Goal: Task Accomplishment & Management: Complete application form

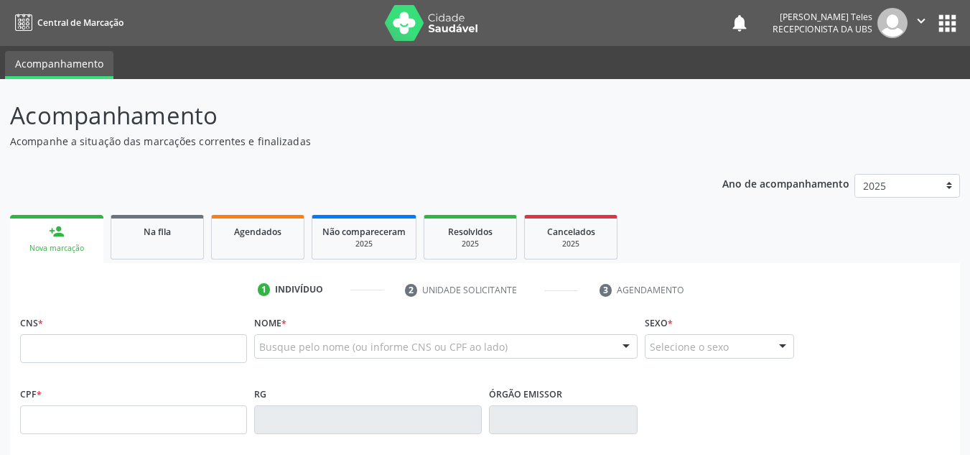
click at [70, 244] on div "Nova marcação" at bounding box center [56, 248] width 73 height 11
click at [130, 356] on input "text" at bounding box center [133, 348] width 227 height 29
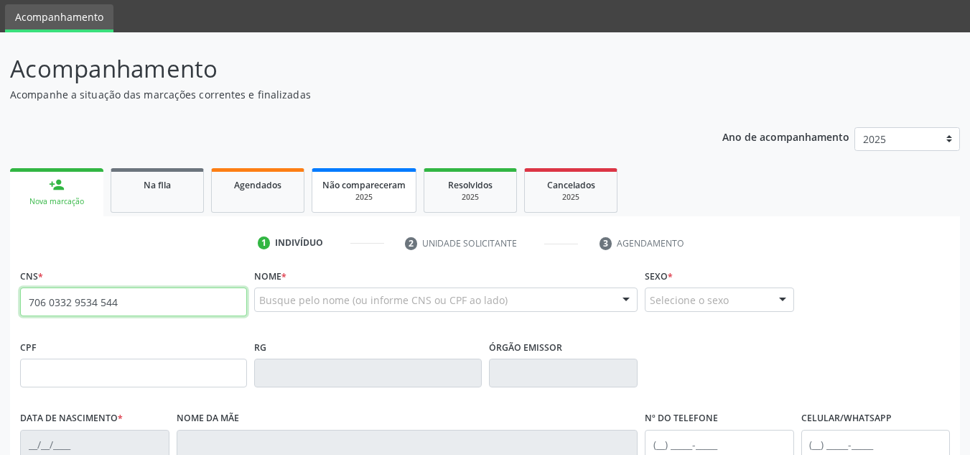
scroll to position [72, 0]
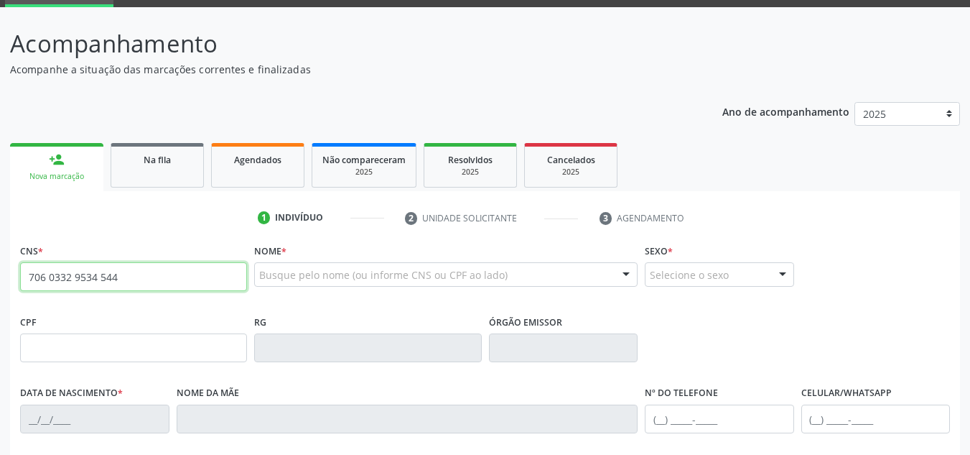
click at [198, 279] on input "706 0332 9534 544" at bounding box center [133, 276] width 227 height 29
click at [177, 224] on ul "1 Indivíduo 2 Unidade solicitante 3 Agendamento" at bounding box center [485, 218] width 950 height 24
click at [52, 277] on input "706 0332 9534 544" at bounding box center [133, 276] width 227 height 29
type input "706 0033 2953 4544"
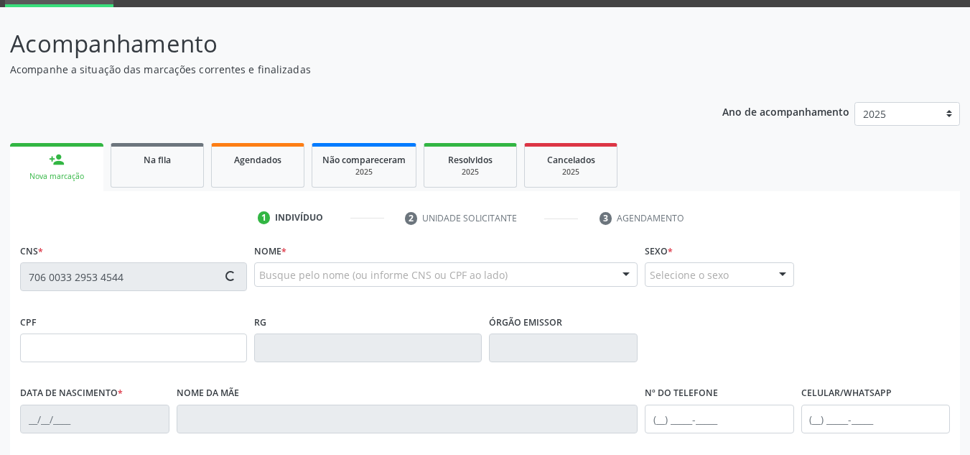
type input "0[DATE]"
type input "[PERSON_NAME]"
type input "[PHONE_NUMBER]"
type input "350.431.055-34"
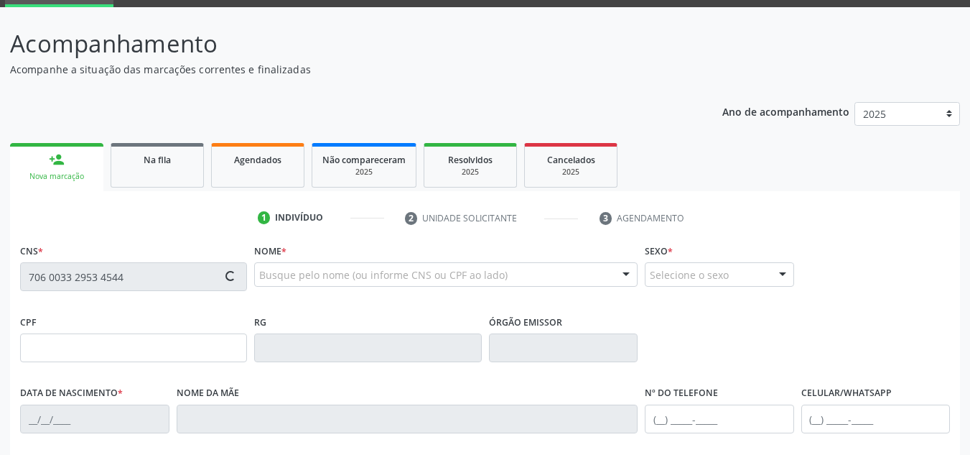
type input "37"
type input "190.194.595-20"
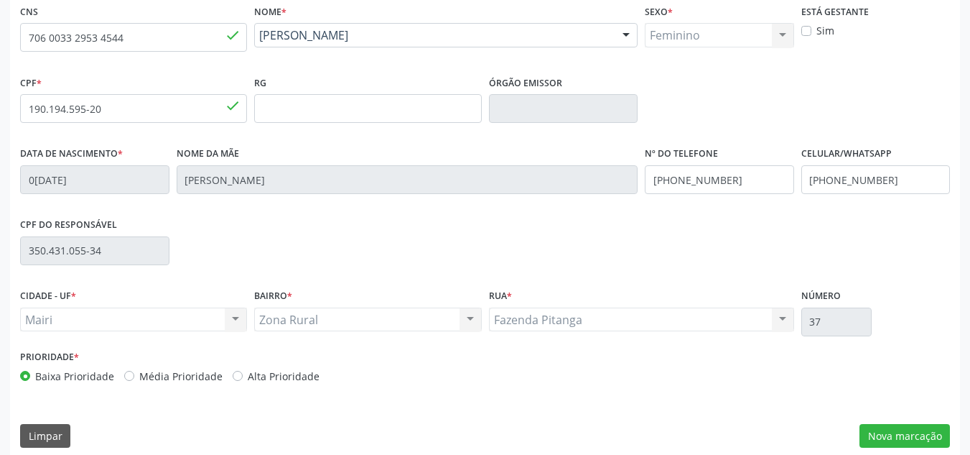
scroll to position [324, 0]
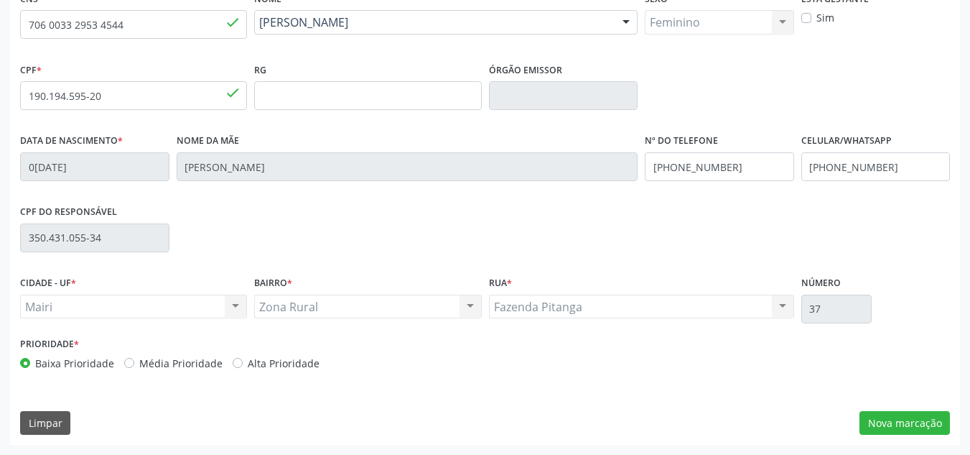
click at [139, 361] on label "Média Prioridade" at bounding box center [180, 363] width 83 height 15
click at [128, 361] on input "Média Prioridade" at bounding box center [129, 362] width 10 height 13
radio input "true"
click at [890, 171] on input "[PHONE_NUMBER]" at bounding box center [876, 166] width 149 height 29
type input "[PHONE_NUMBER]"
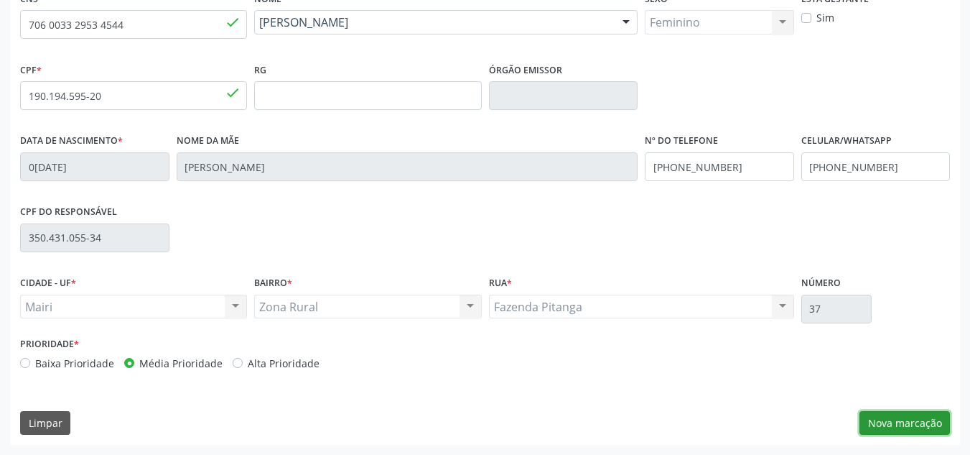
click at [897, 420] on button "Nova marcação" at bounding box center [905, 423] width 91 height 24
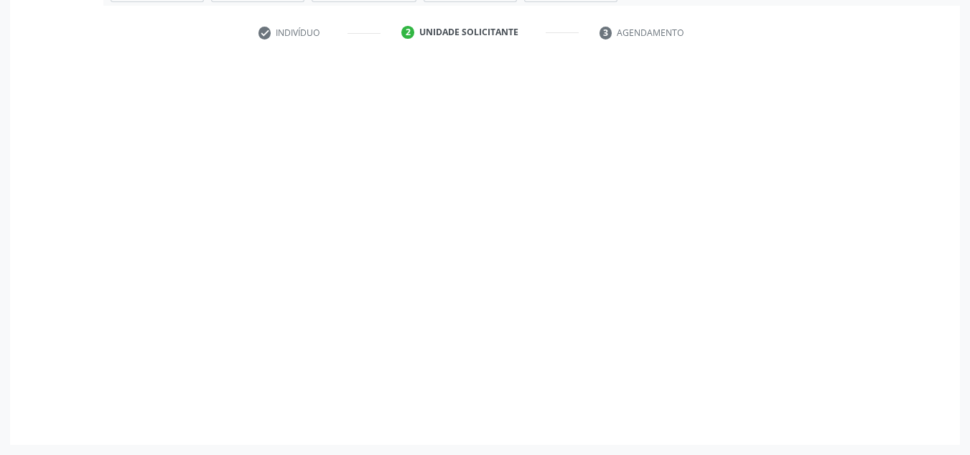
scroll to position [257, 0]
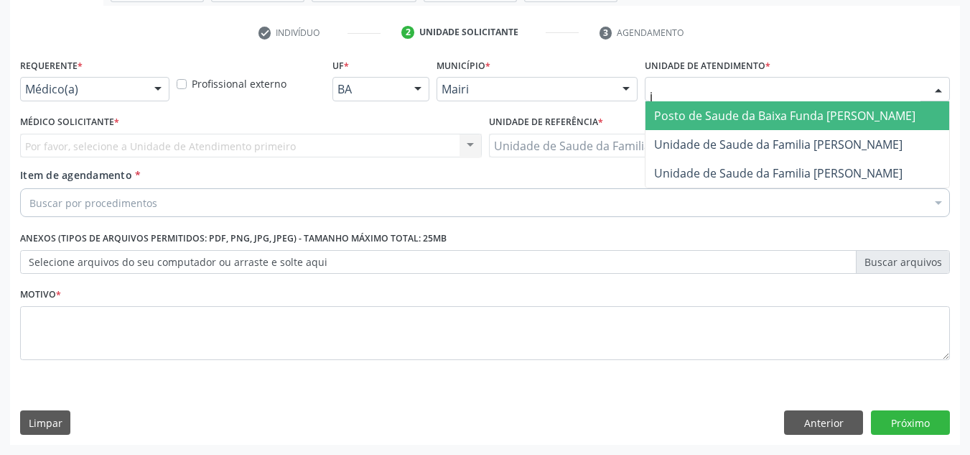
type input "jo"
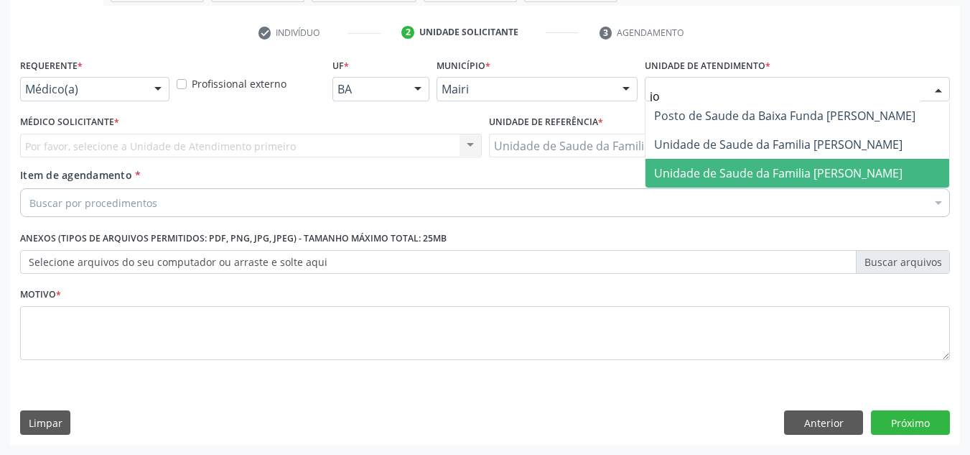
click at [741, 173] on span "Unidade de Saude da Familia [PERSON_NAME]" at bounding box center [778, 173] width 249 height 16
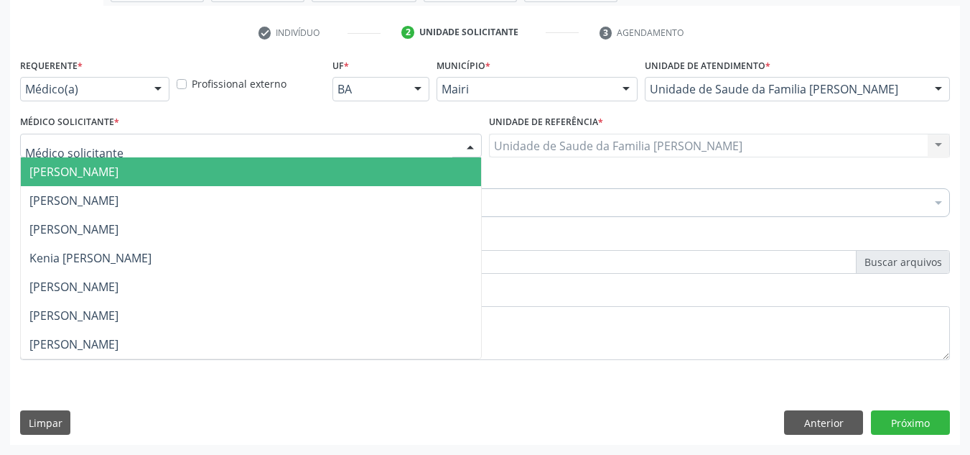
click at [175, 146] on div at bounding box center [251, 146] width 462 height 24
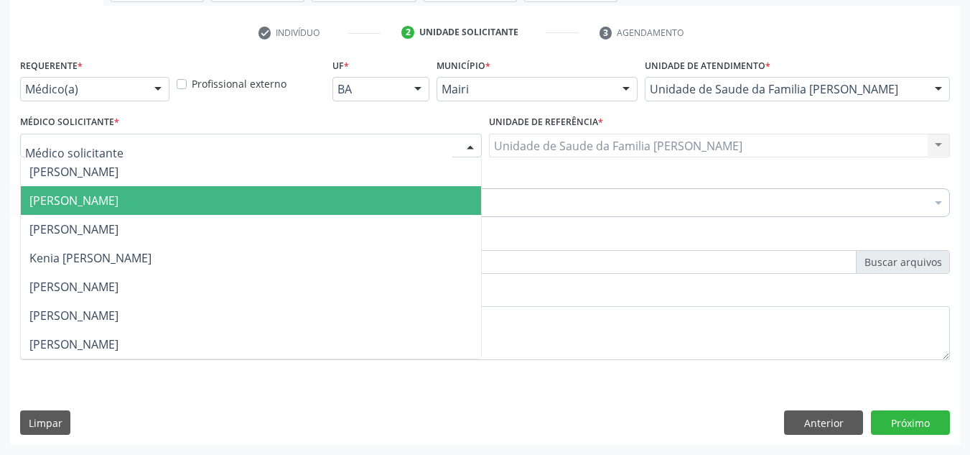
click at [119, 197] on span "[PERSON_NAME]" at bounding box center [73, 201] width 89 height 16
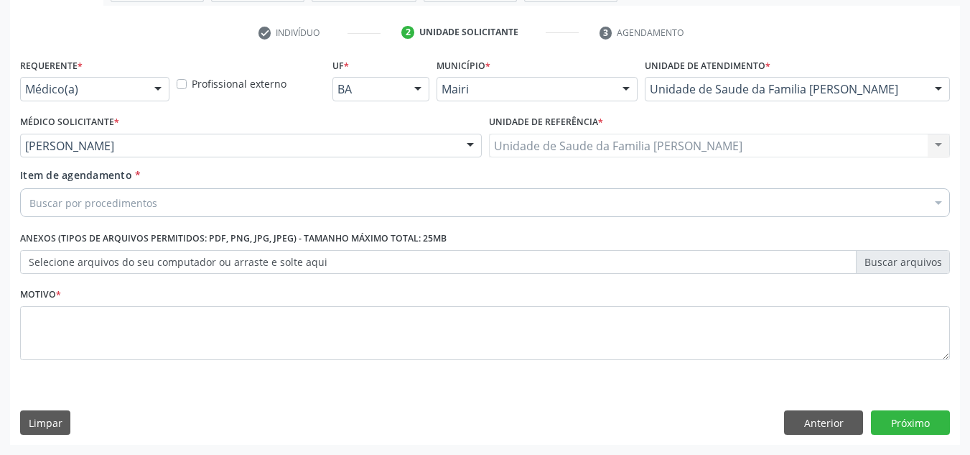
click at [172, 209] on div "Buscar por procedimentos" at bounding box center [485, 202] width 930 height 29
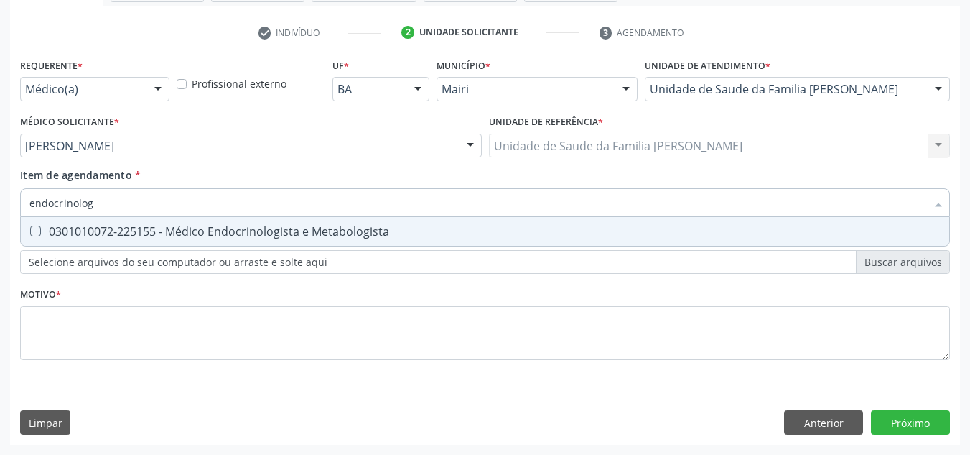
type input "endocrinologi"
click at [60, 229] on div "0301010072-225155 - Médico Endocrinologista e Metabologista" at bounding box center [485, 231] width 912 height 11
checkbox Metabologista "true"
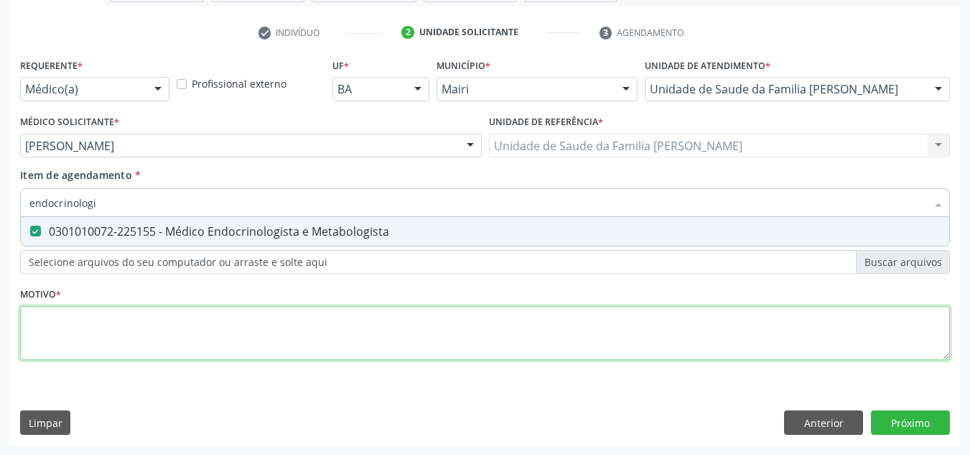
click at [105, 338] on div "Requerente * Médico(a) Médico(a) Enfermeiro(a) Paciente Nenhum resultado encont…" at bounding box center [485, 217] width 930 height 325
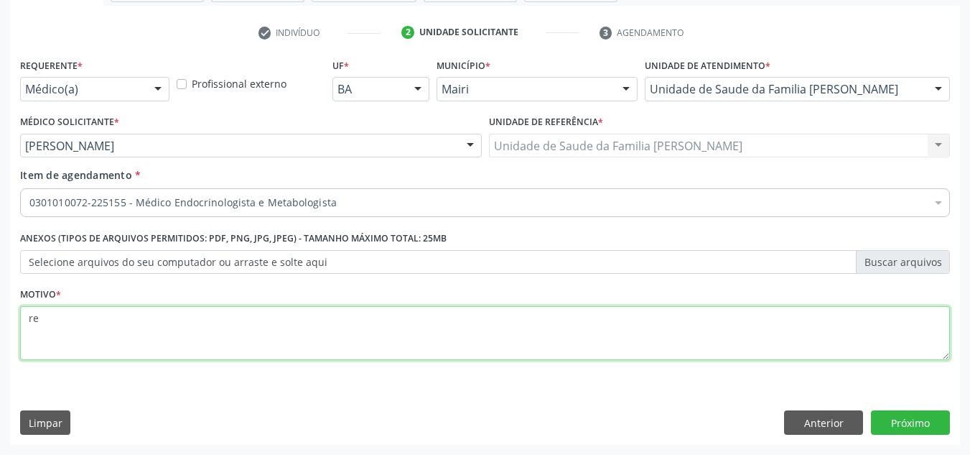
type textarea "r"
type textarea "avaliação"
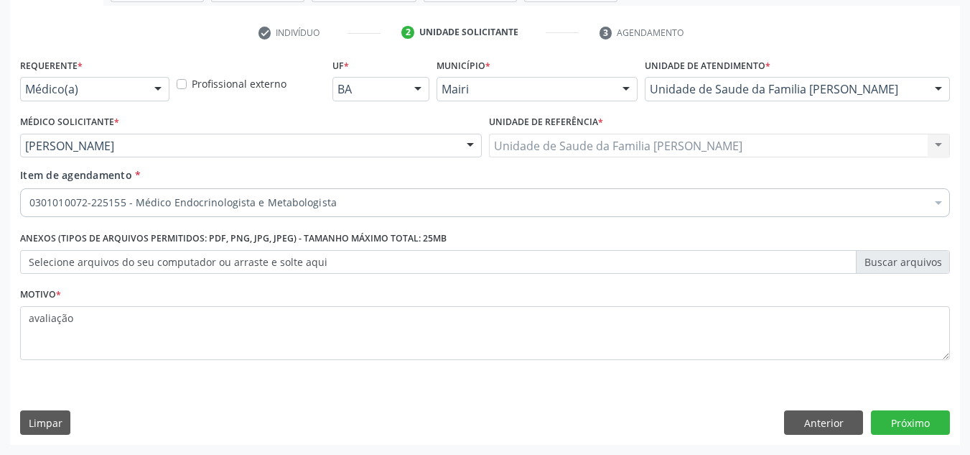
click at [338, 261] on label "Selecione arquivos do seu computador ou arraste e solte aqui" at bounding box center [485, 262] width 930 height 24
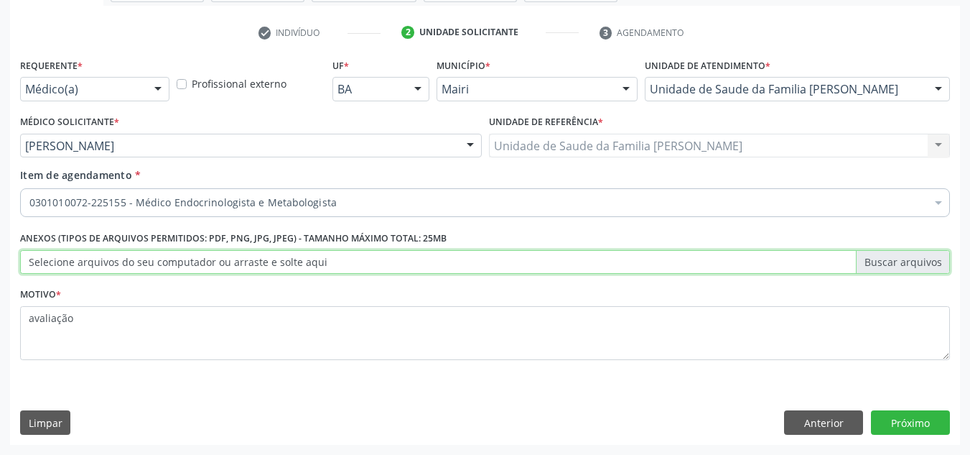
click at [338, 261] on input "Selecione arquivos do seu computador ou arraste e solte aqui" at bounding box center [485, 262] width 930 height 24
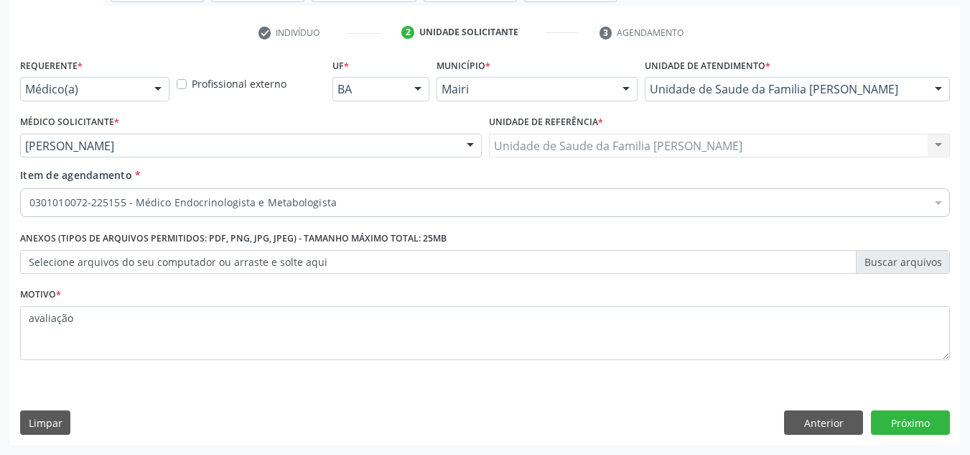
click at [356, 210] on div "0301010072-225155 - Médico Endocrinologista e Metabologista" at bounding box center [485, 202] width 930 height 29
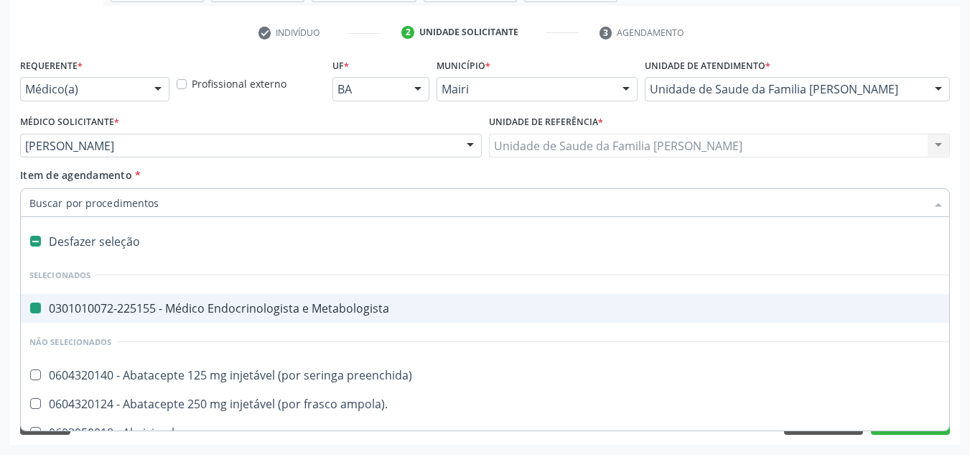
type input "h"
checkbox Metabologista "false"
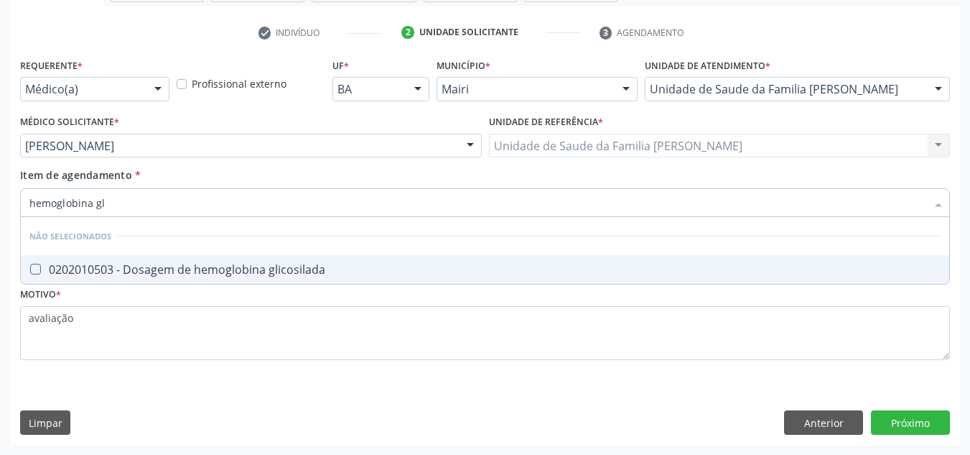
type input "hemoglobina gli"
click at [40, 266] on glicosilada at bounding box center [35, 269] width 11 height 11
click at [30, 266] on glicosilada "checkbox" at bounding box center [25, 268] width 9 height 9
checkbox glicosilada "true"
drag, startPoint x: 126, startPoint y: 202, endPoint x: 25, endPoint y: 212, distance: 101.1
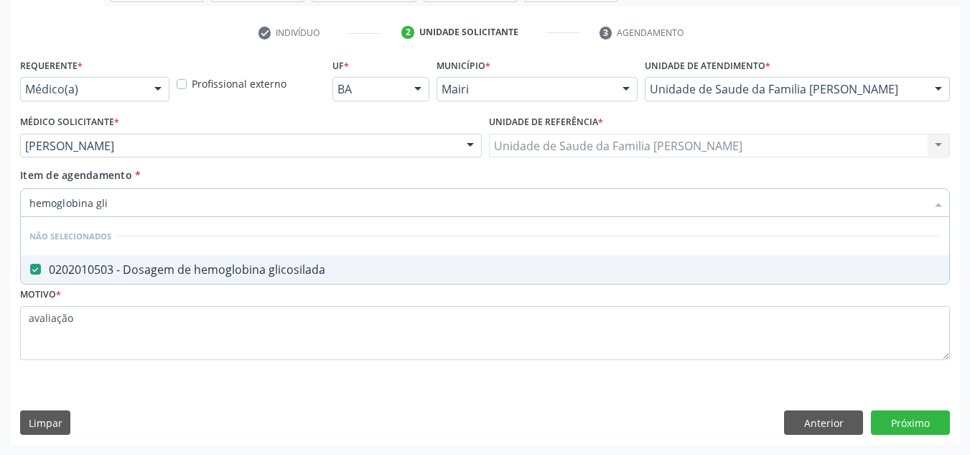
click at [25, 212] on div "hemoglobina gli" at bounding box center [485, 202] width 930 height 29
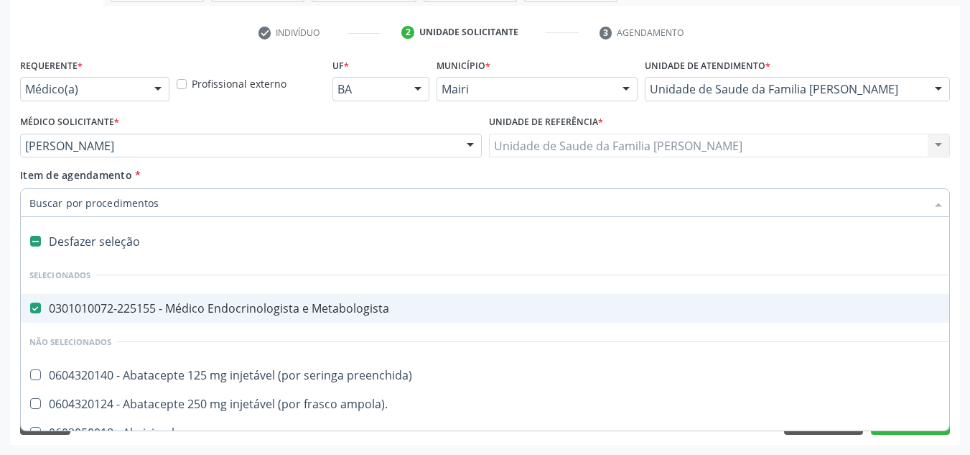
type input "g"
checkbox percutanea "true"
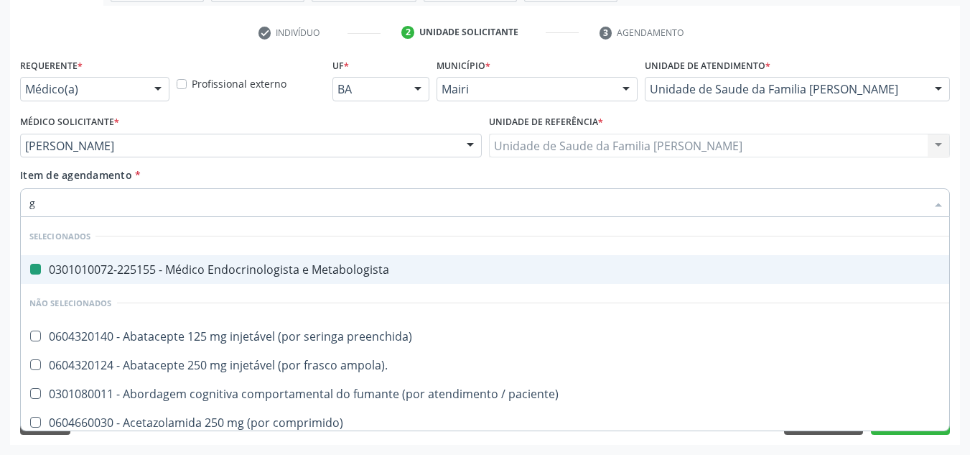
type input "gl"
checkbox Metabologista "false"
checkbox preenchida\) "true"
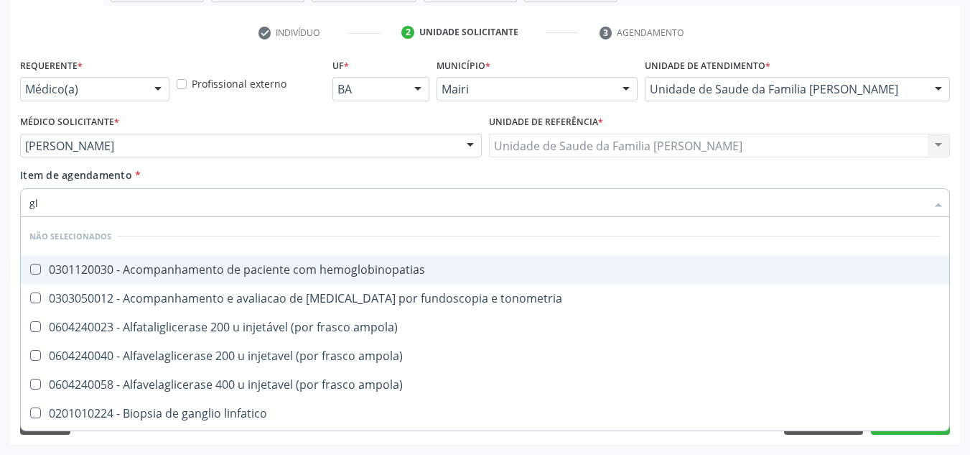
type input "gli"
checkbox \(confirmatorio\) "true"
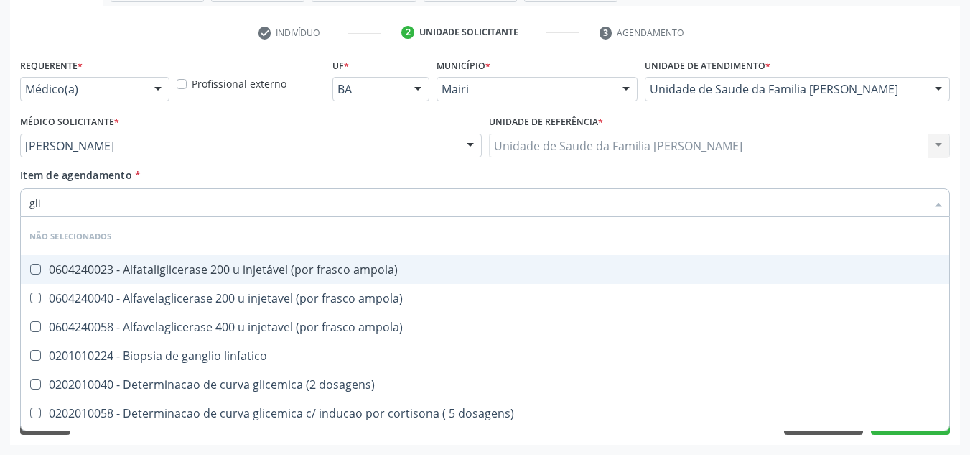
type input "glic"
checkbox desidrogenase "true"
checkbox glicosilada "false"
type input "glico"
checkbox dosagens\) "true"
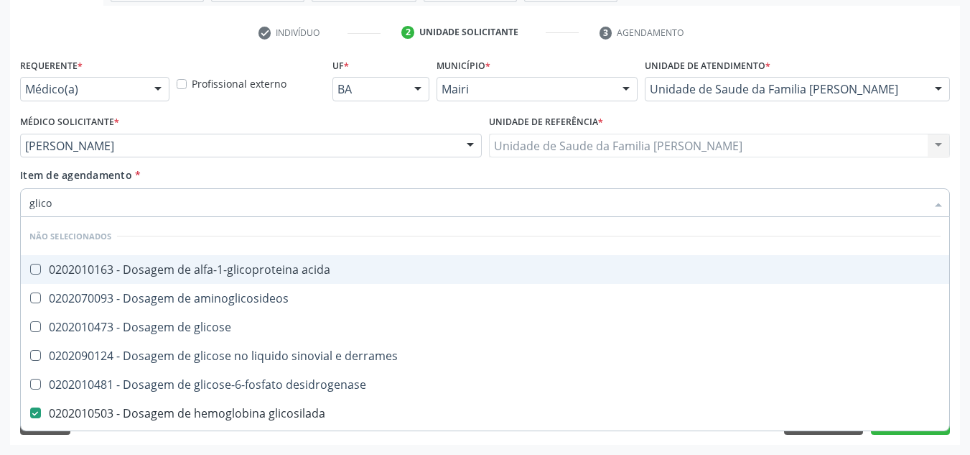
type input "glicos"
checkbox desidrogenase "true"
checkbox glicosilada "false"
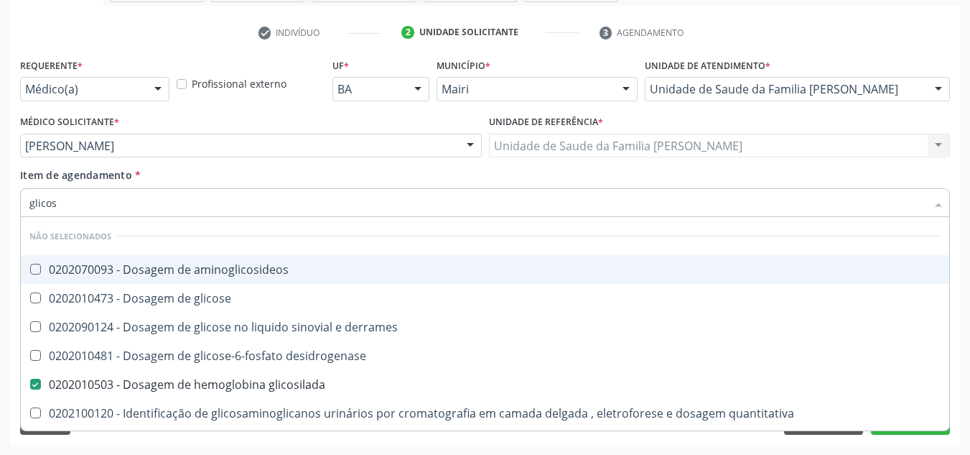
type input "glicose"
checkbox glicosilada "false"
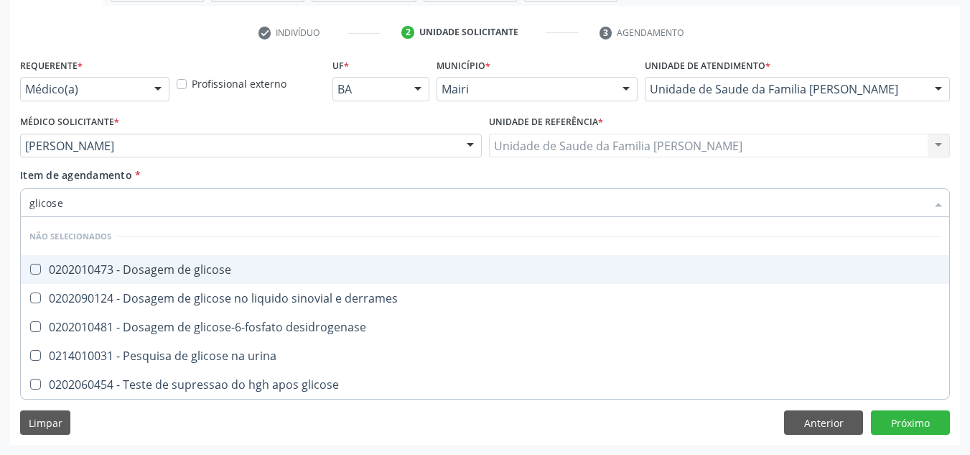
click at [63, 264] on div "0202010473 - Dosagem de glicose" at bounding box center [485, 269] width 912 height 11
checkbox glicose "true"
drag, startPoint x: 111, startPoint y: 207, endPoint x: 19, endPoint y: 210, distance: 92.0
click at [19, 210] on div "Item de agendamento * glicose Desfazer seleção Não selecionados 0202010473 - Do…" at bounding box center [485, 194] width 937 height 55
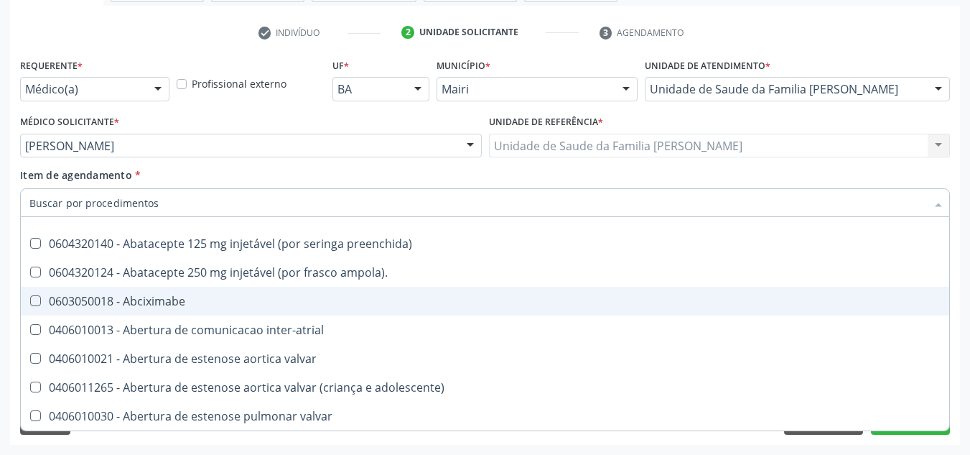
scroll to position [359, 0]
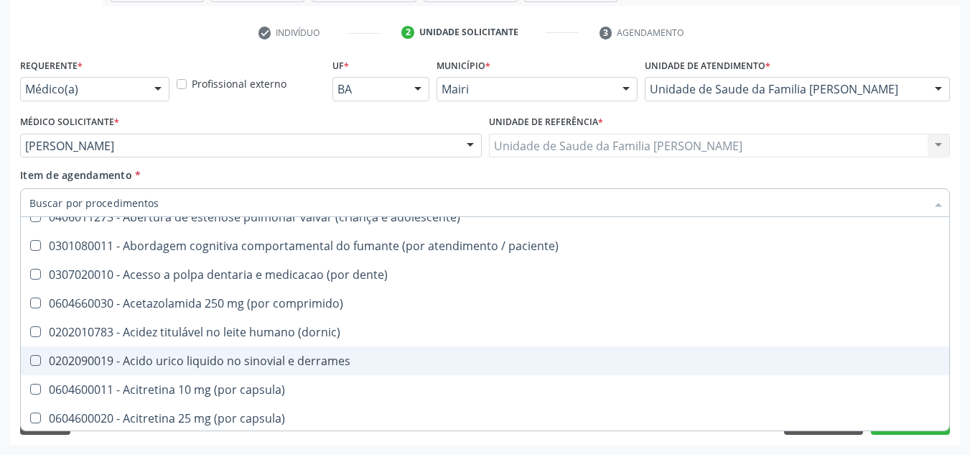
click at [6, 330] on div "Acompanhamento Acompanhe a situação das marcações correntes e finalizadas Relat…" at bounding box center [485, 138] width 970 height 633
checkbox preenchida\) "true"
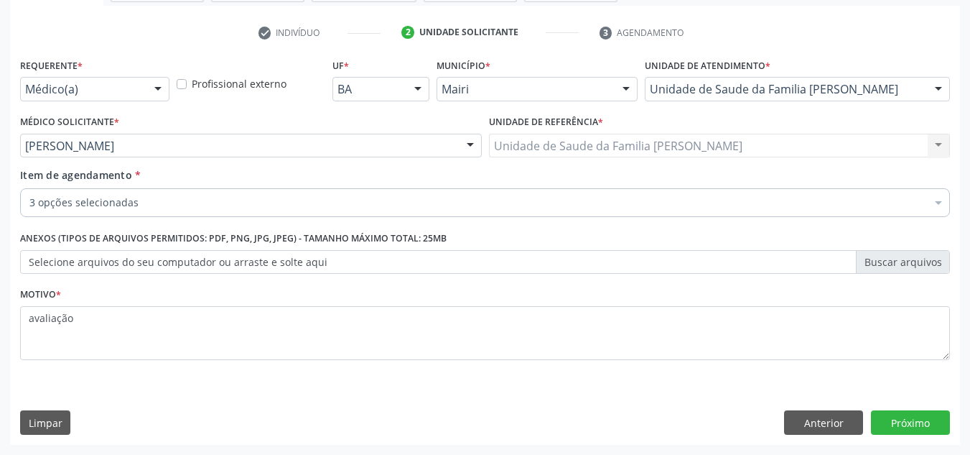
scroll to position [0, 0]
click at [904, 417] on button "Próximo" at bounding box center [910, 422] width 79 height 24
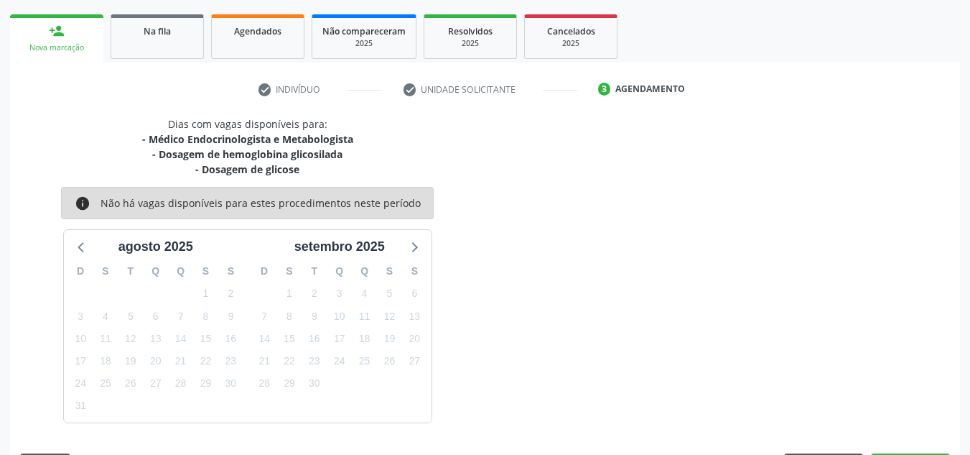
scroll to position [243, 0]
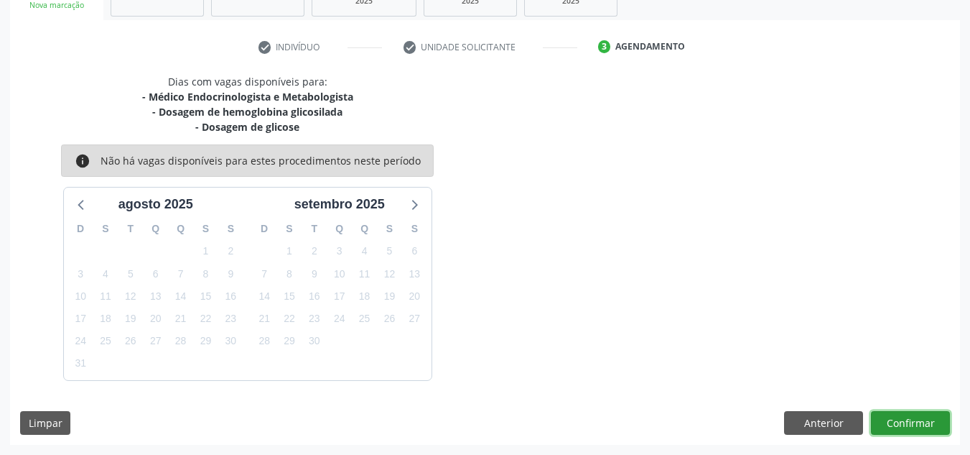
click at [926, 428] on button "Confirmar" at bounding box center [910, 423] width 79 height 24
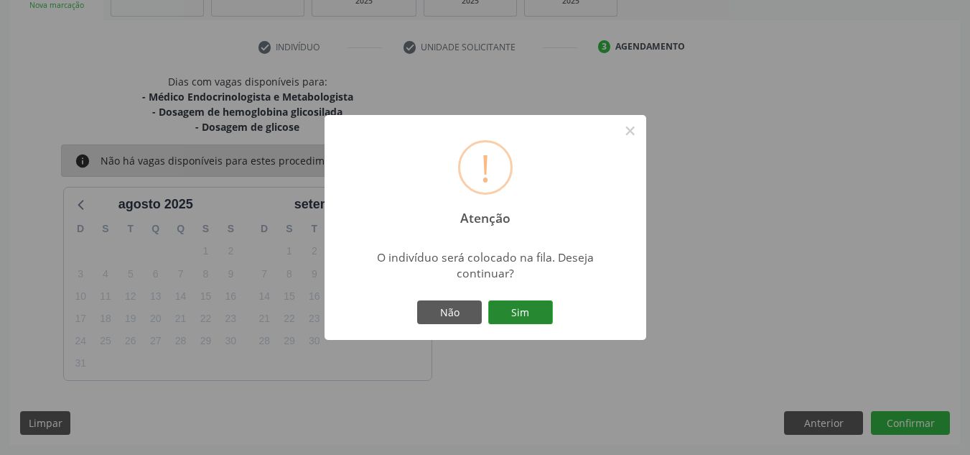
click at [528, 315] on button "Sim" at bounding box center [520, 312] width 65 height 24
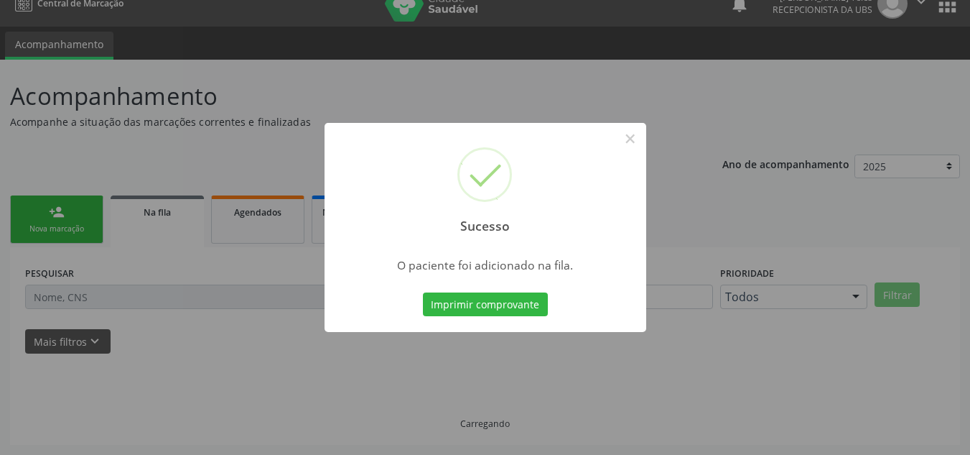
scroll to position [19, 0]
